Goal: Information Seeking & Learning: Learn about a topic

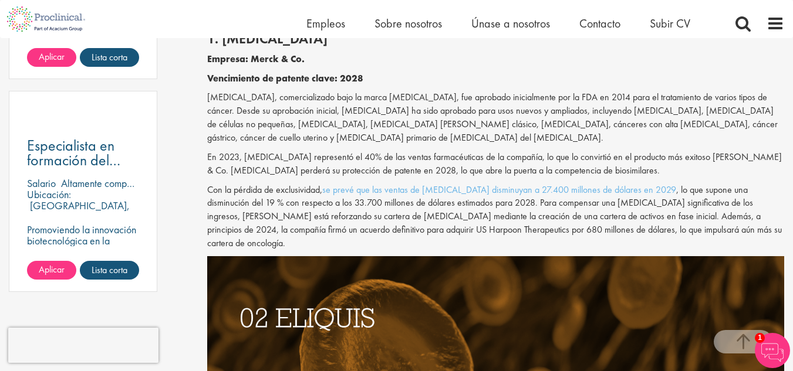
scroll to position [888, 0]
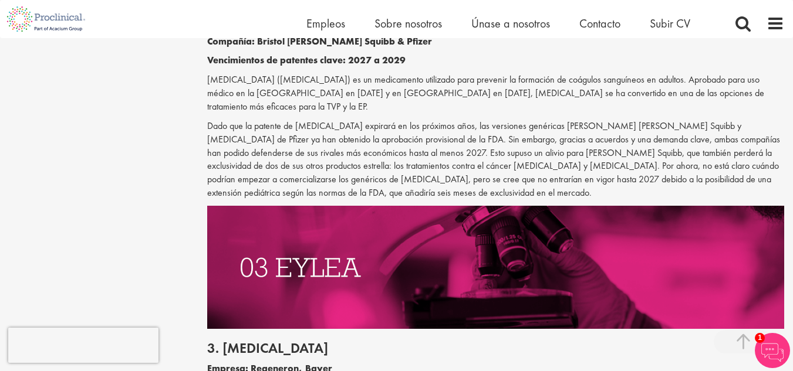
scroll to position [1265, 0]
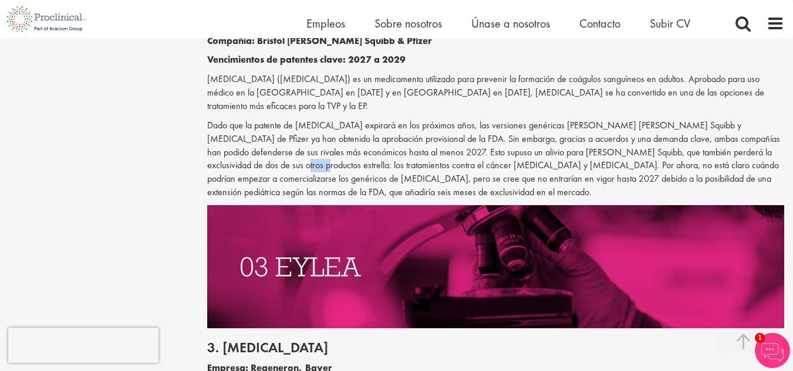
drag, startPoint x: 206, startPoint y: 152, endPoint x: 225, endPoint y: 152, distance: 18.2
click at [225, 152] on font "Dado que la patente de [MEDICAL_DATA] expirará en los próximos años, las versio…" at bounding box center [493, 158] width 573 height 79
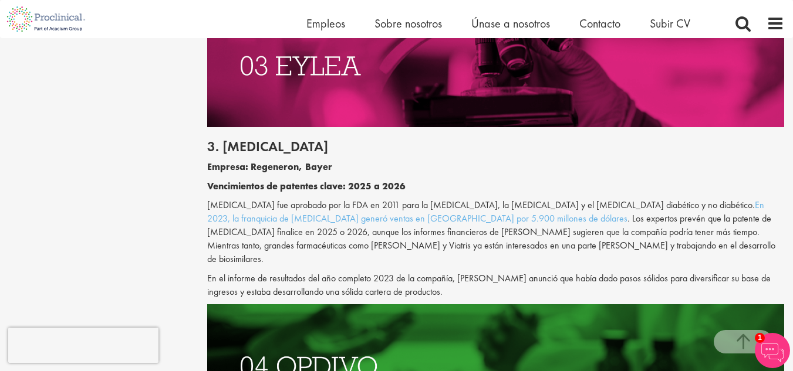
scroll to position [1469, 0]
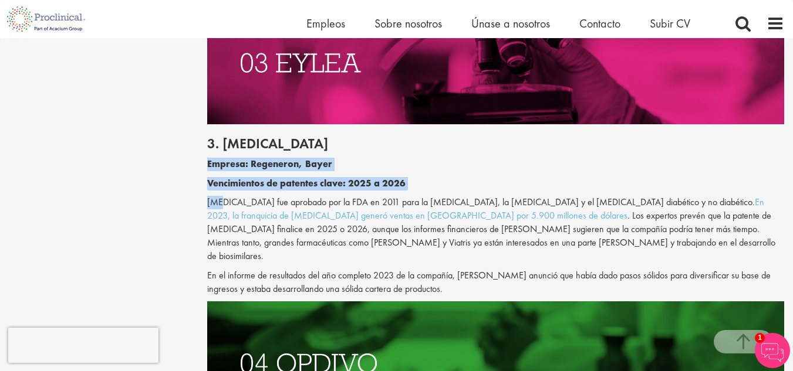
drag, startPoint x: 205, startPoint y: 148, endPoint x: 217, endPoint y: 184, distance: 37.8
click at [217, 196] on font "[MEDICAL_DATA] fue aprobado por la FDA en 2011 para la [MEDICAL_DATA], la [MEDI…" at bounding box center [480, 202] width 547 height 12
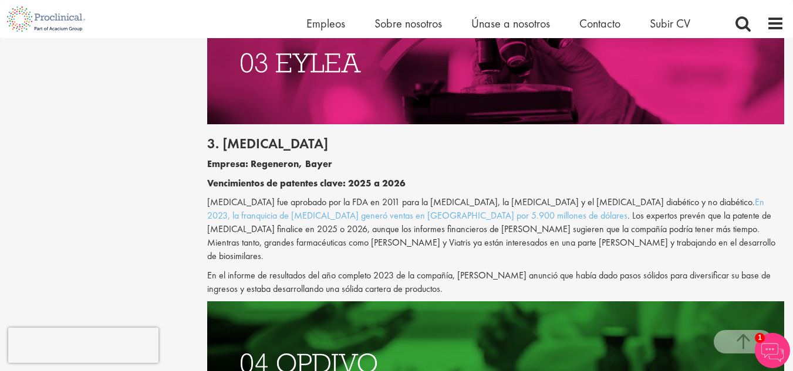
click at [209, 197] on font "[MEDICAL_DATA] fue aprobado por la FDA en 2011 para la [MEDICAL_DATA], la [MEDI…" at bounding box center [480, 202] width 547 height 12
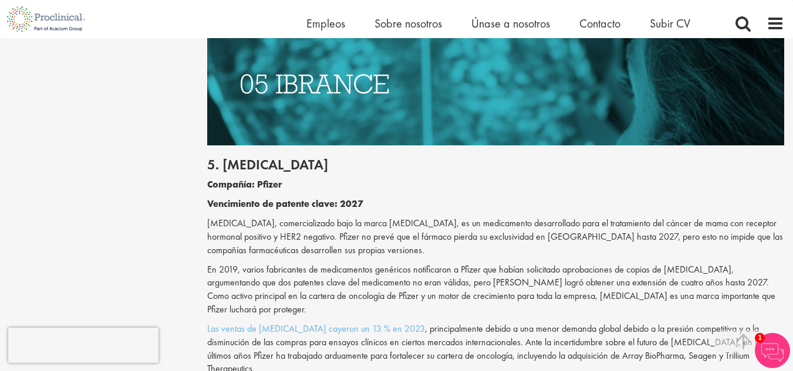
scroll to position [2073, 0]
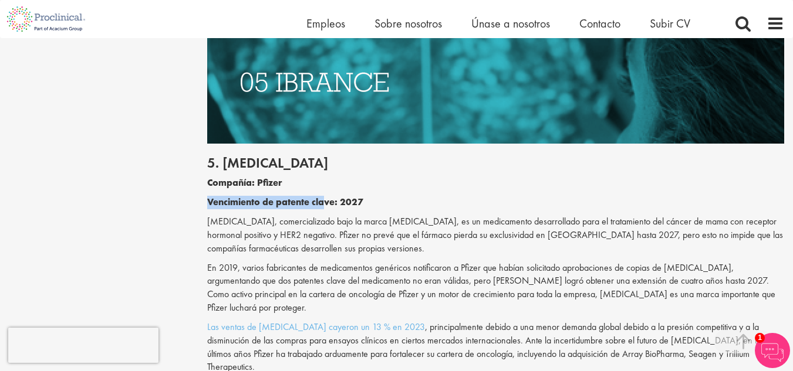
drag, startPoint x: 199, startPoint y: 161, endPoint x: 324, endPoint y: 165, distance: 125.0
click at [324, 165] on div "Los 10 principales medicamentos cuyas patentes expirarán en los próximos cinco …" at bounding box center [495, 97] width 594 height 4076
click at [324, 196] on font "Vencimiento de patente clave: 2027" at bounding box center [285, 202] width 156 height 12
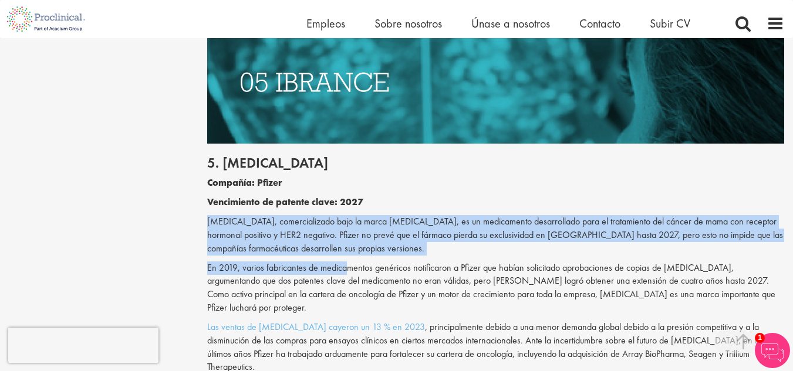
drag, startPoint x: 206, startPoint y: 184, endPoint x: 346, endPoint y: 218, distance: 143.8
click at [346, 218] on div "Los 10 principales medicamentos cuyas patentes expirarán en los próximos cinco …" at bounding box center [495, 97] width 594 height 4076
click at [358, 215] on p "[MEDICAL_DATA], comercializado bajo la marca [MEDICAL_DATA], es un medicamento …" at bounding box center [495, 235] width 577 height 40
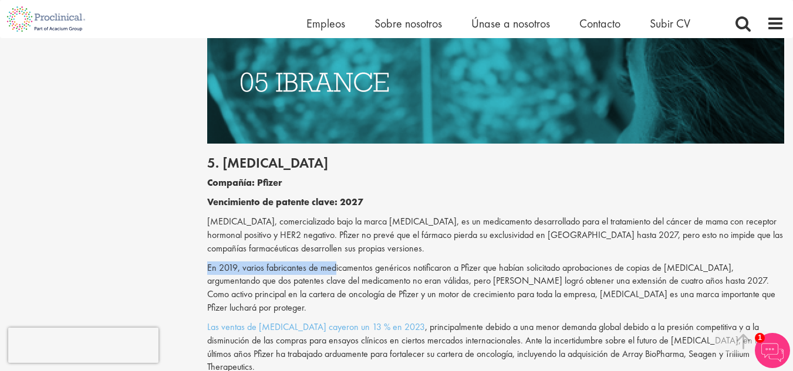
drag, startPoint x: 206, startPoint y: 225, endPoint x: 335, endPoint y: 229, distance: 129.1
click at [335, 229] on div "Los 10 principales medicamentos cuyas patentes expirarán en los próximos cinco …" at bounding box center [495, 97] width 594 height 4076
click at [335, 262] on font "En 2019, varios fabricantes de medicamentos genéricos notificaron a Pfizer que …" at bounding box center [491, 288] width 568 height 53
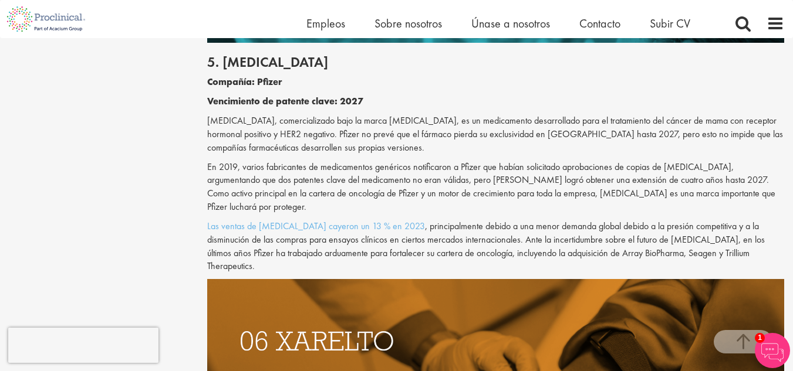
scroll to position [2174, 0]
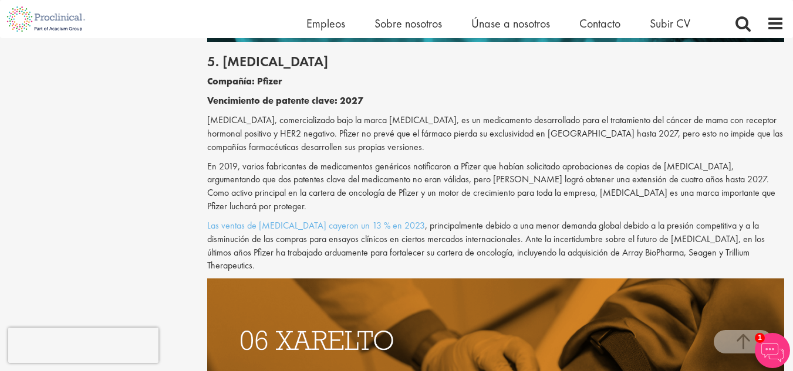
click at [451, 219] on font ", principalmente debido a una menor demanda global debido a la presión competit…" at bounding box center [485, 245] width 557 height 53
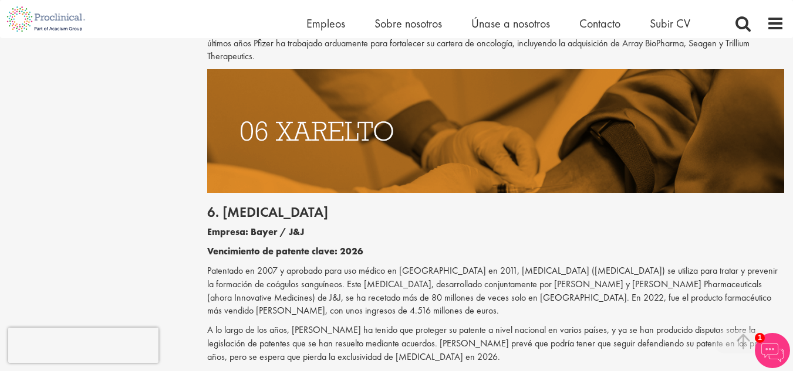
scroll to position [2384, 0]
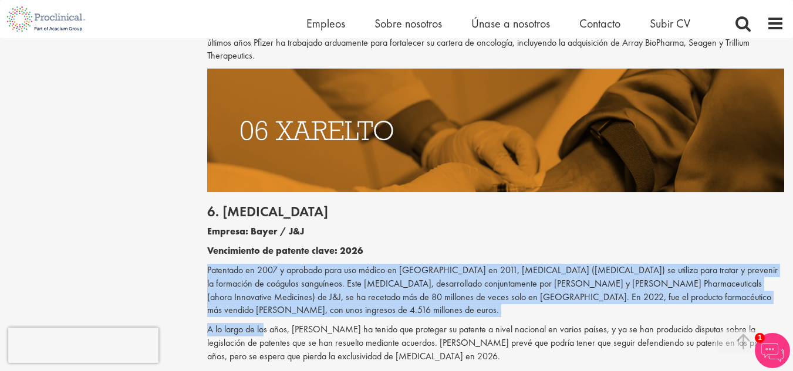
drag, startPoint x: 208, startPoint y: 202, endPoint x: 262, endPoint y: 252, distance: 73.1
click at [262, 252] on div "6. [MEDICAL_DATA] Empresa: [PERSON_NAME] / J&J Vencimiento de patente clave: 20…" at bounding box center [495, 297] width 594 height 210
click at [262, 323] on font "A lo largo de los años, [PERSON_NAME] ha tenido que proteger su patente a nivel…" at bounding box center [494, 342] width 575 height 39
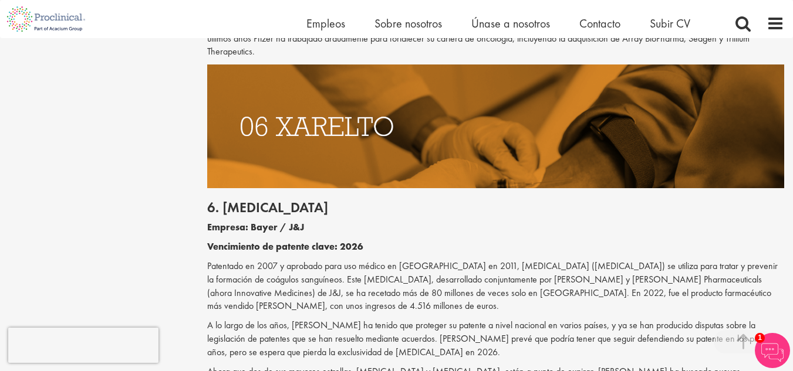
scroll to position [2390, 0]
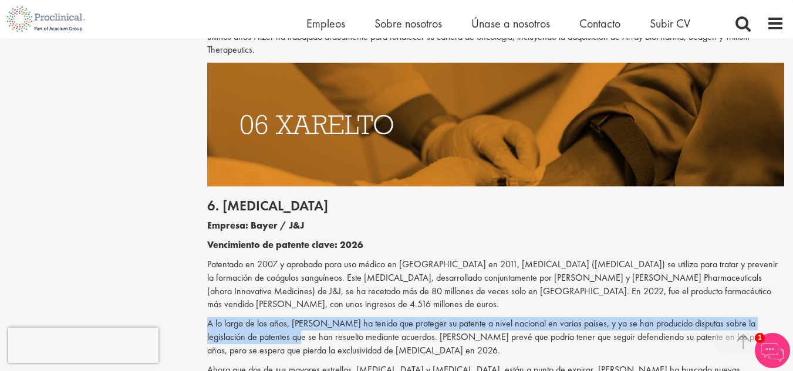
drag, startPoint x: 206, startPoint y: 239, endPoint x: 280, endPoint y: 263, distance: 78.3
click at [280, 317] on font "A lo largo de los años, [PERSON_NAME] ha tenido que proteger su patente a nivel…" at bounding box center [494, 336] width 575 height 39
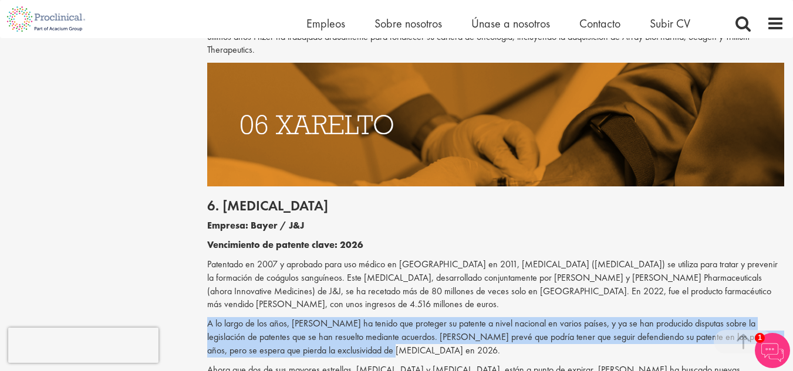
drag, startPoint x: 209, startPoint y: 242, endPoint x: 369, endPoint y: 267, distance: 161.5
click at [369, 317] on p "A lo largo de los años, [PERSON_NAME] ha tenido que proteger su patente a nivel…" at bounding box center [495, 337] width 577 height 40
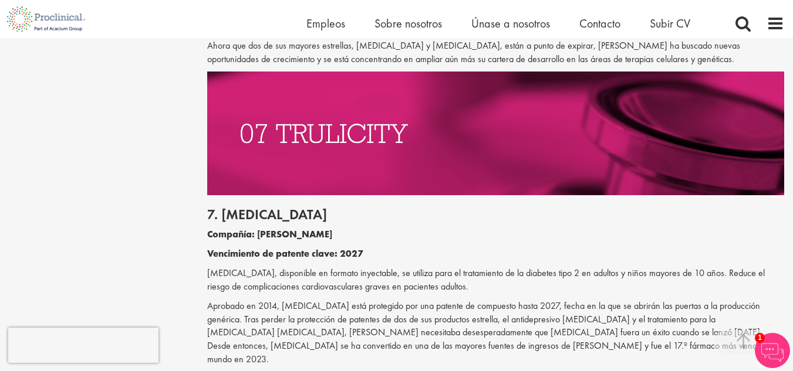
scroll to position [2715, 0]
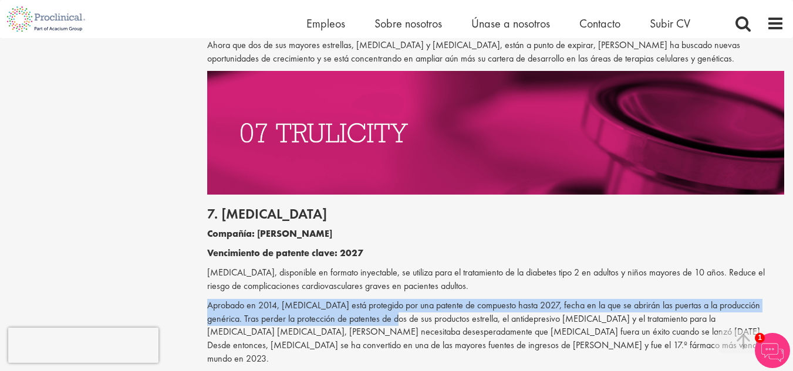
drag, startPoint x: 209, startPoint y: 220, endPoint x: 363, endPoint y: 245, distance: 155.7
click at [363, 299] on p "Aprobado en 2014, [MEDICAL_DATA] está protegido por una patente de compuesto ha…" at bounding box center [495, 332] width 577 height 67
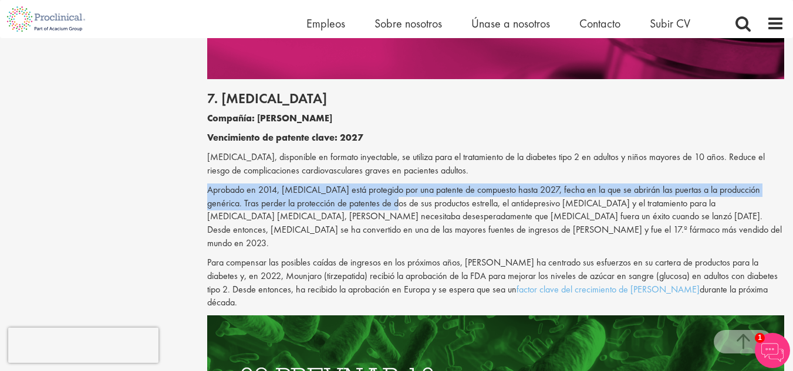
scroll to position [2832, 0]
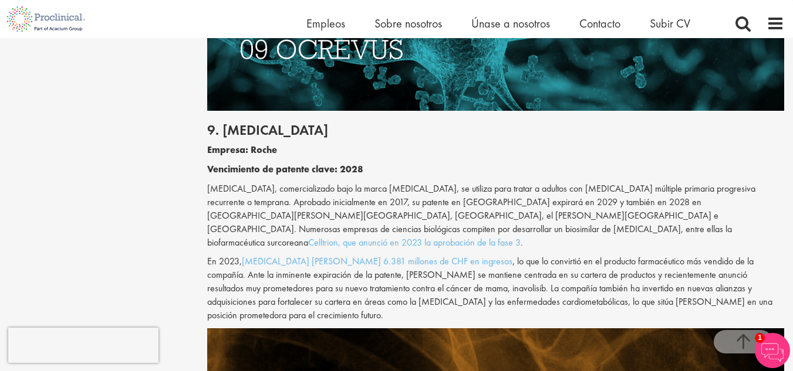
scroll to position [3473, 0]
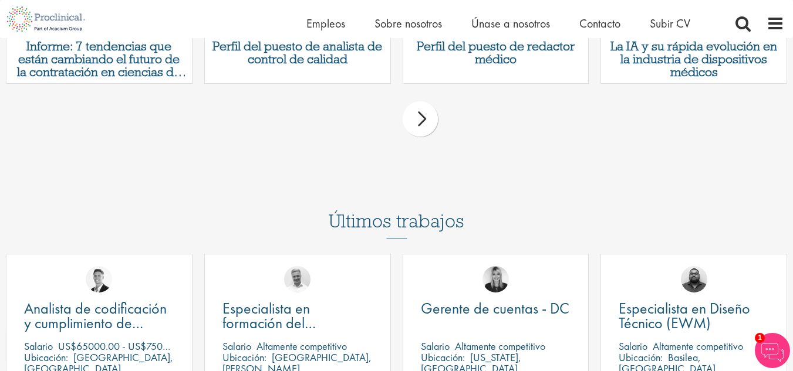
scroll to position [4511, 0]
